Goal: Information Seeking & Learning: Find specific fact

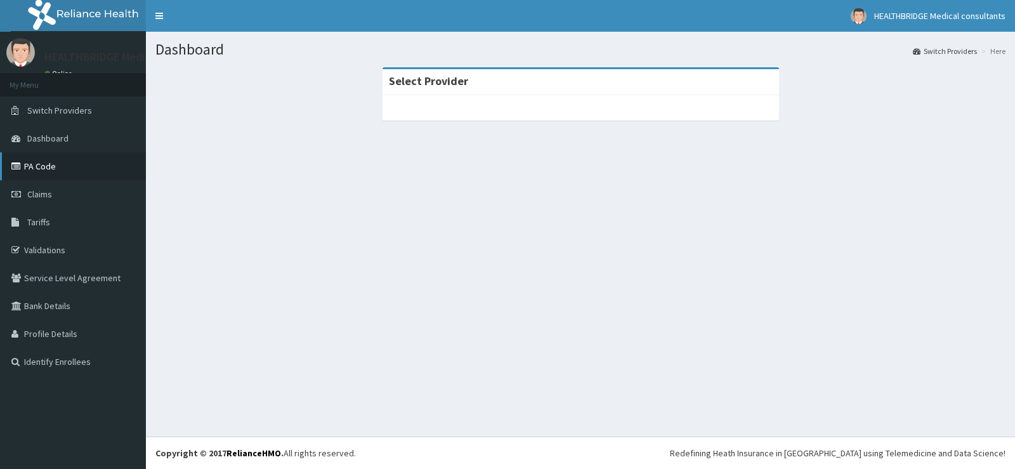
click at [48, 167] on link "PA Code" at bounding box center [73, 166] width 146 height 28
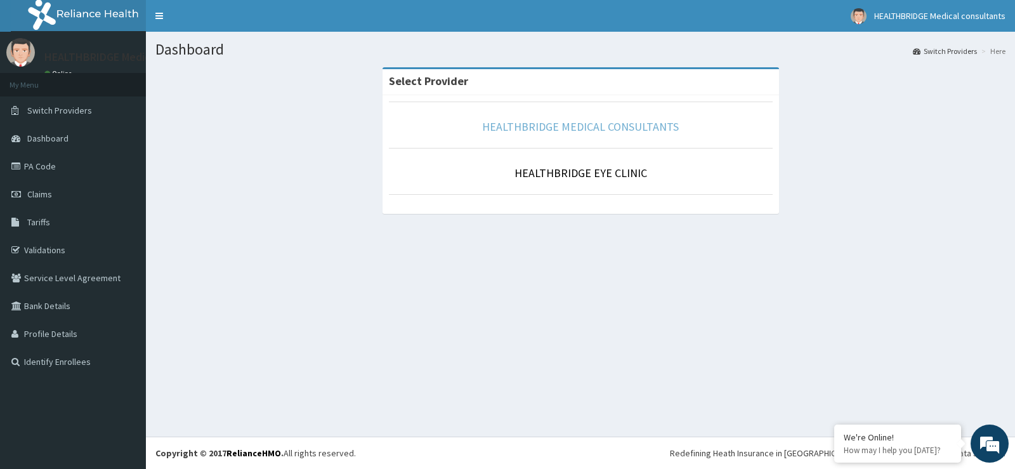
click at [558, 119] on link "HEALTHBRIDGE MEDICAL CONSULTANTS" at bounding box center [580, 126] width 197 height 15
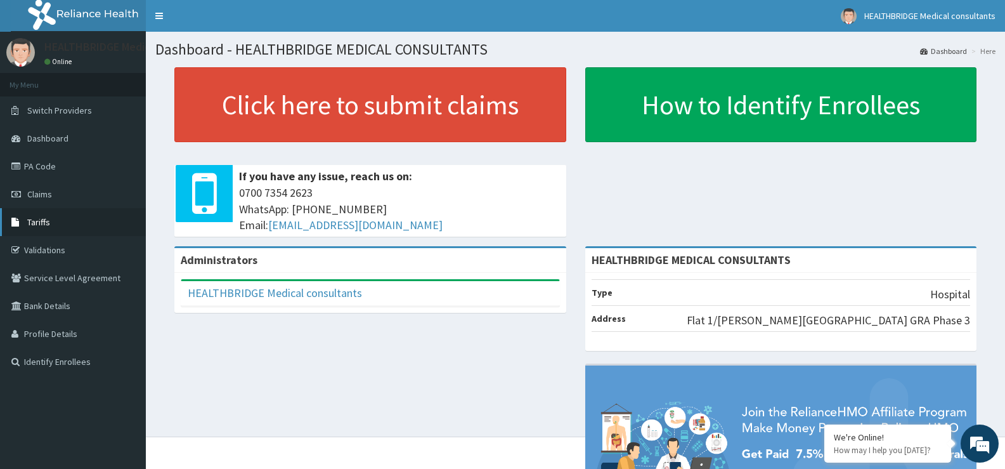
click at [48, 224] on span "Tariffs" at bounding box center [38, 221] width 23 height 11
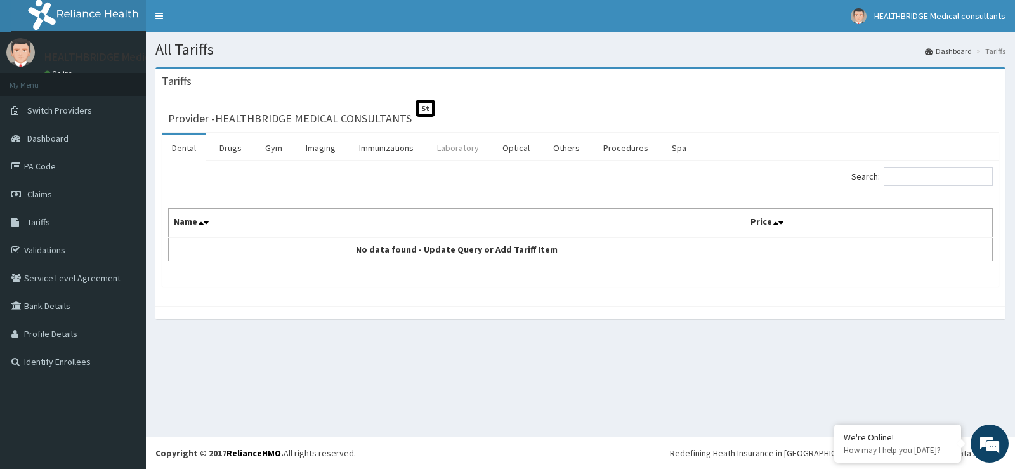
click at [440, 148] on link "Laboratory" at bounding box center [458, 147] width 62 height 27
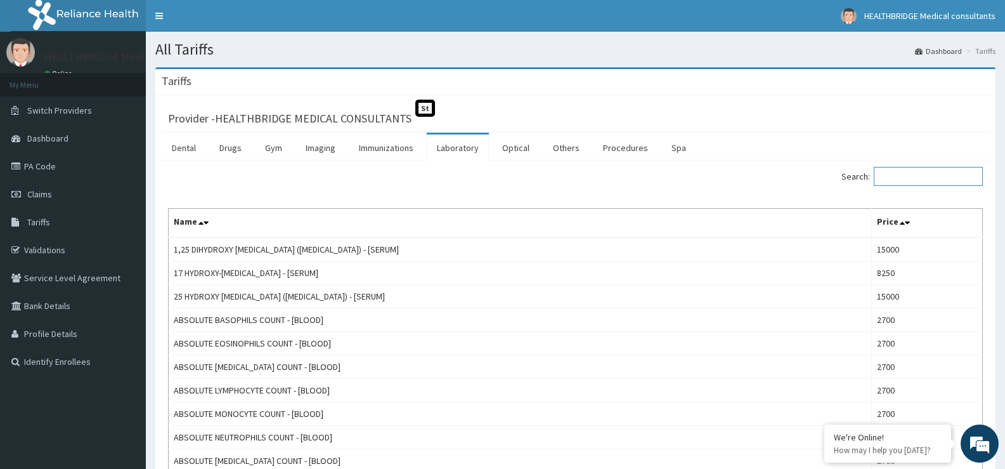
click at [894, 179] on input "Search:" at bounding box center [928, 176] width 109 height 19
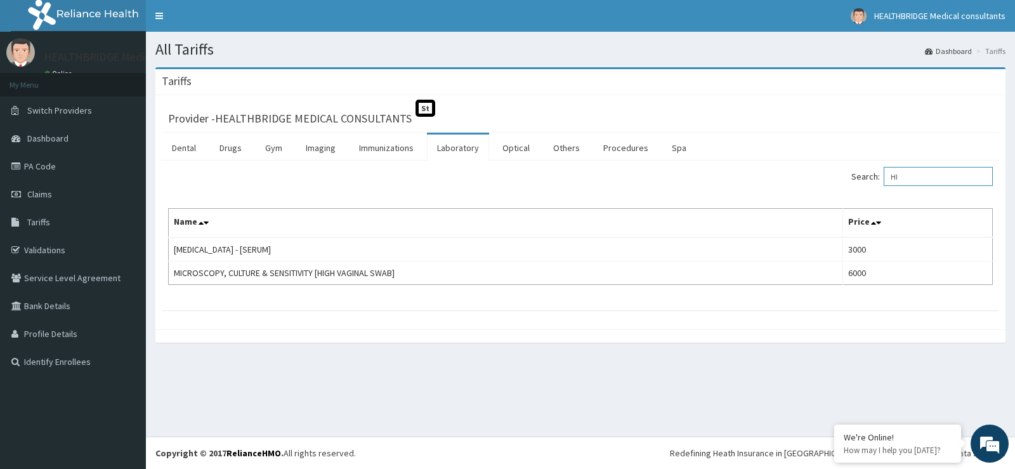
type input "H"
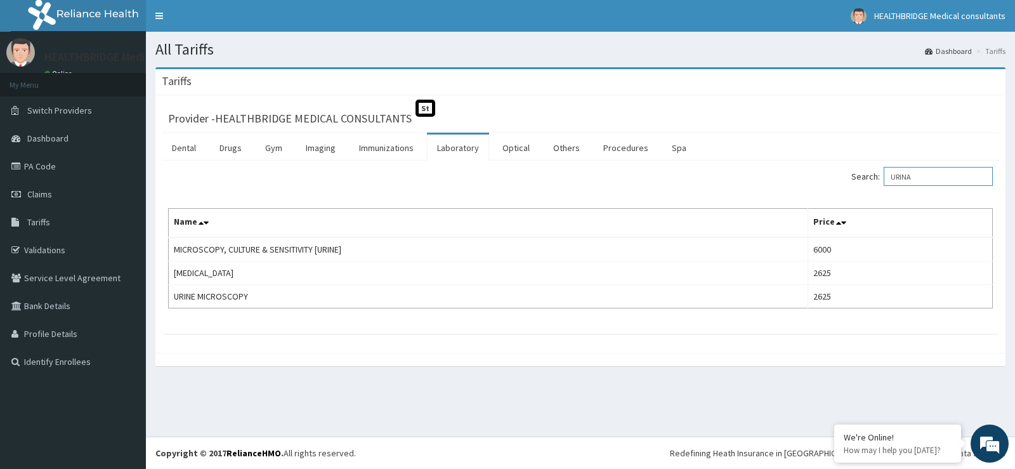
type input "URINA"
click at [86, 248] on link "Validations" at bounding box center [73, 250] width 146 height 28
